Goal: Complete application form

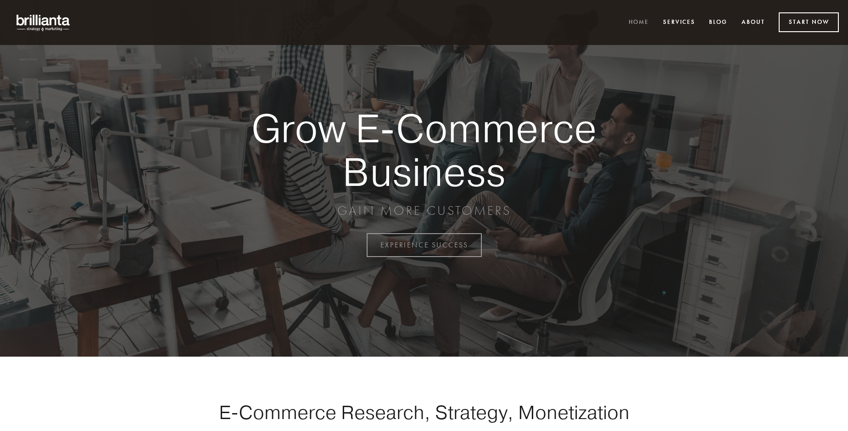
scroll to position [2407, 0]
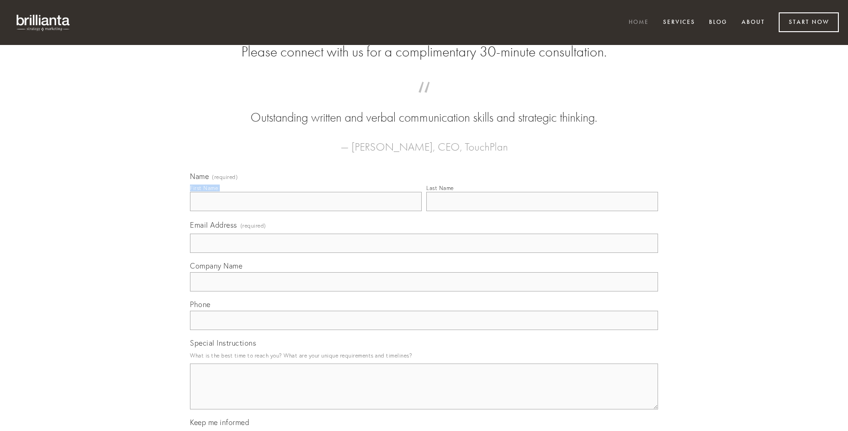
type input "[PERSON_NAME]"
click at [542, 211] on input "Last Name" at bounding box center [543, 201] width 232 height 19
type input "[PERSON_NAME]"
click at [424, 253] on input "Email Address (required)" at bounding box center [424, 243] width 468 height 19
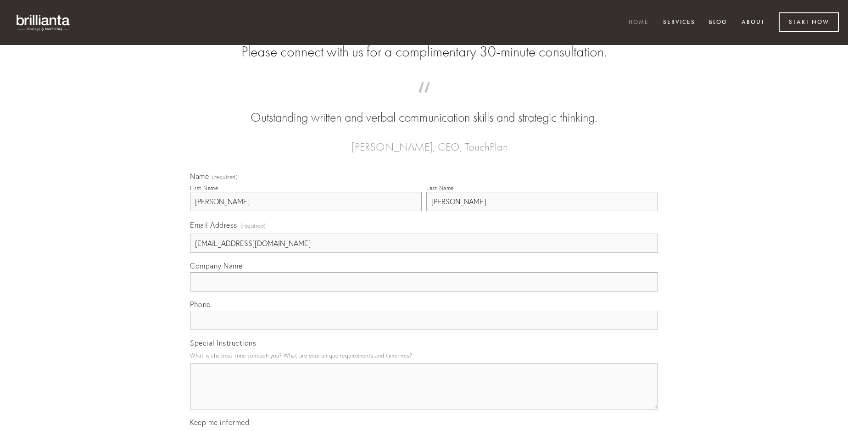
type input "[EMAIL_ADDRESS][DOMAIN_NAME]"
click at [424, 292] on input "Company Name" at bounding box center [424, 281] width 468 height 19
type input "tremo"
click at [424, 330] on input "text" at bounding box center [424, 320] width 468 height 19
click at [424, 395] on textarea "Special Instructions" at bounding box center [424, 387] width 468 height 46
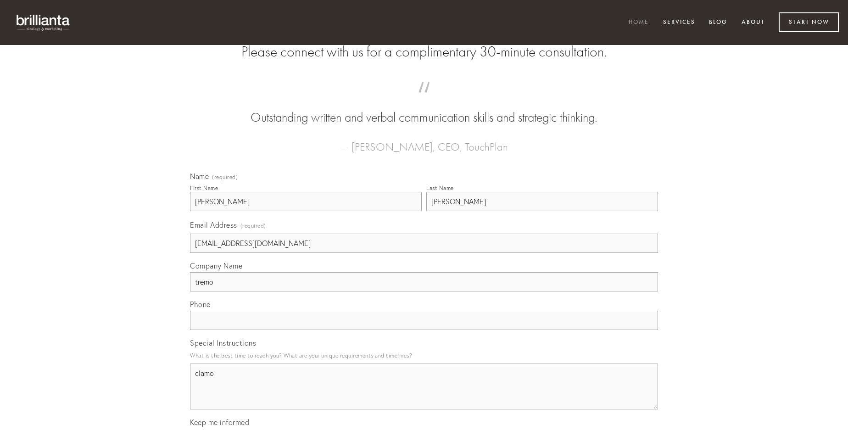
type textarea "clamo"
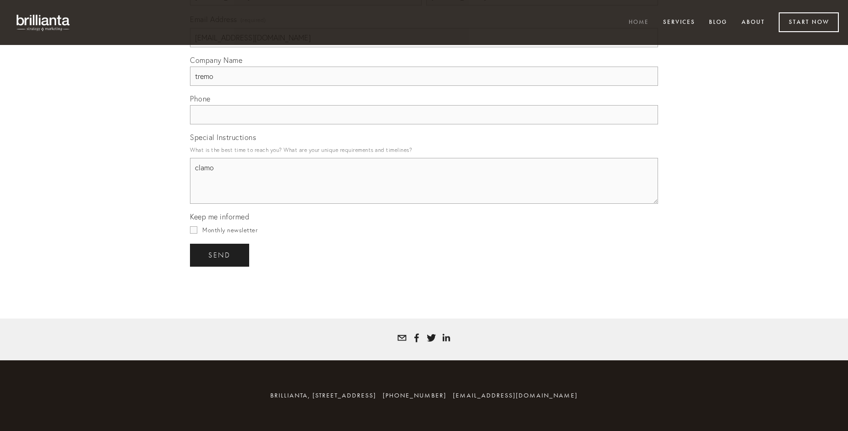
click at [220, 255] on span "send" at bounding box center [219, 255] width 22 height 8
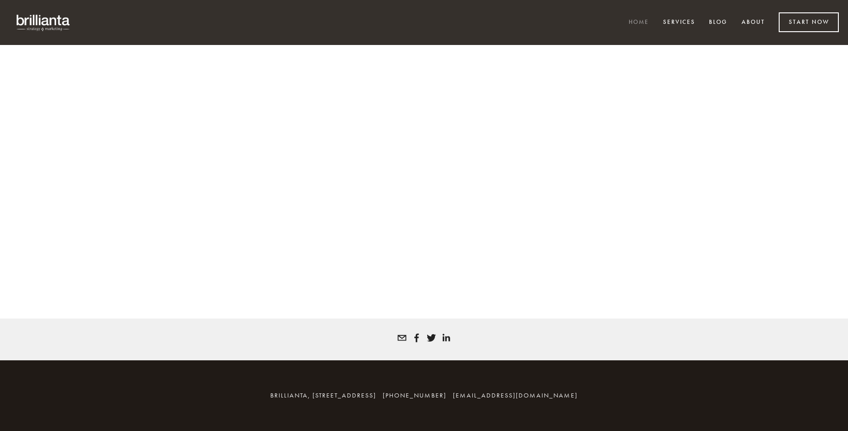
scroll to position [2394, 0]
